Goal: Task Accomplishment & Management: Manage account settings

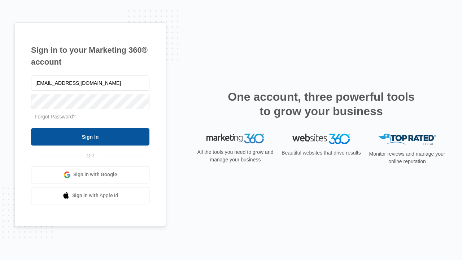
click at [90, 136] on input "Sign In" at bounding box center [90, 136] width 118 height 17
